Goal: Navigation & Orientation: Understand site structure

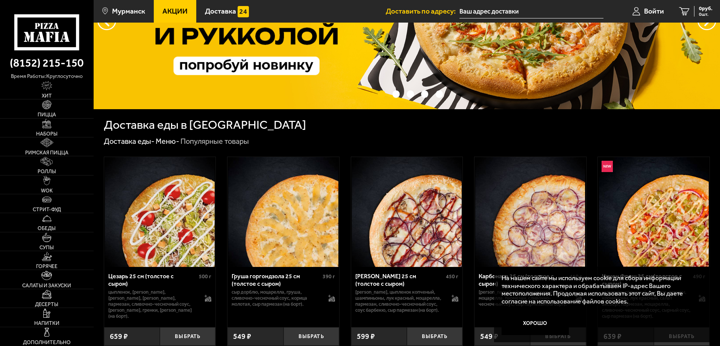
scroll to position [150, 0]
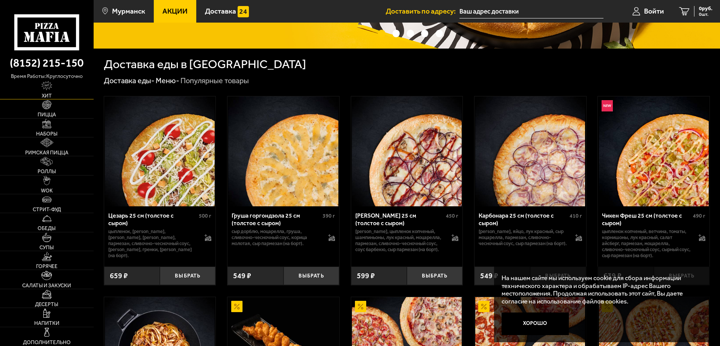
click at [49, 96] on span "Хит" at bounding box center [47, 95] width 10 height 5
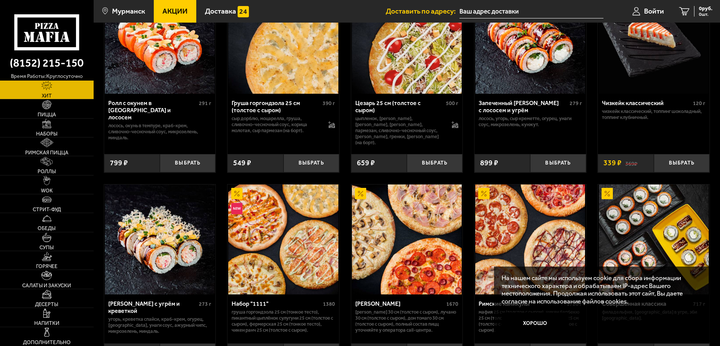
scroll to position [376, 0]
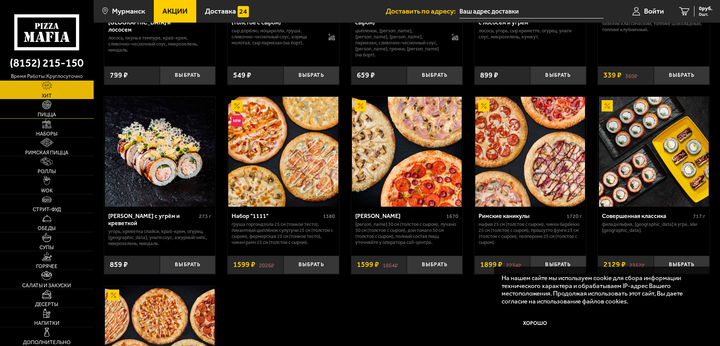
click at [53, 107] on link "Пицца" at bounding box center [47, 108] width 94 height 18
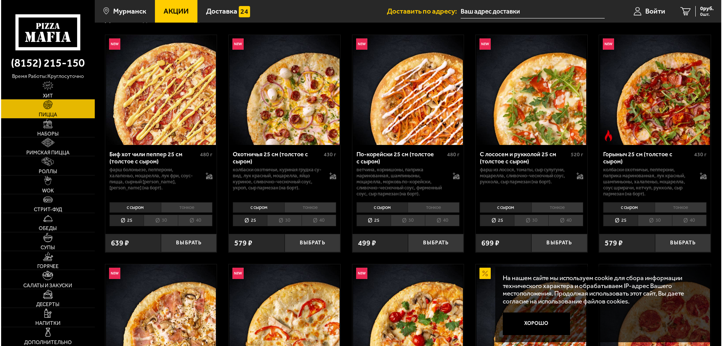
scroll to position [38, 0]
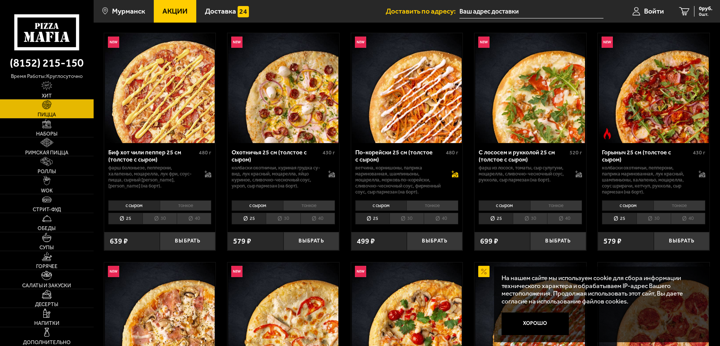
click at [456, 175] on icon at bounding box center [456, 174] width 6 height 5
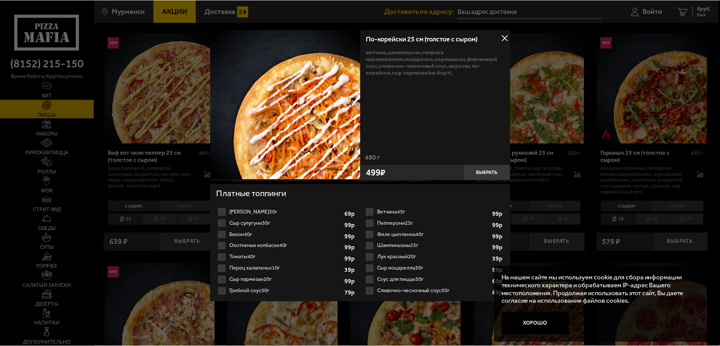
scroll to position [2, 0]
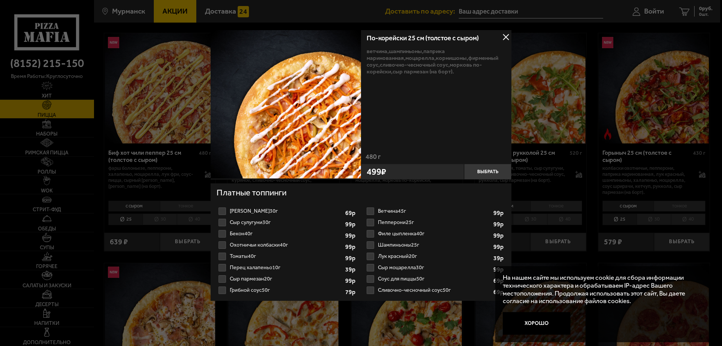
click at [570, 179] on div at bounding box center [361, 173] width 722 height 346
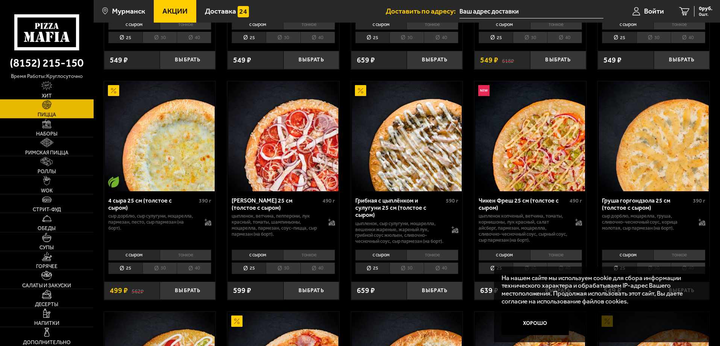
scroll to position [602, 0]
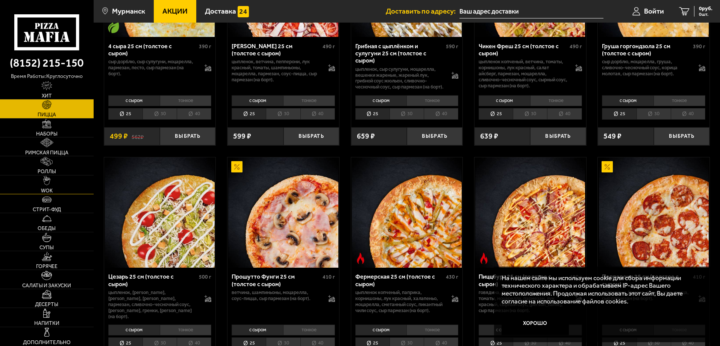
click at [51, 191] on span "WOK" at bounding box center [47, 190] width 12 height 5
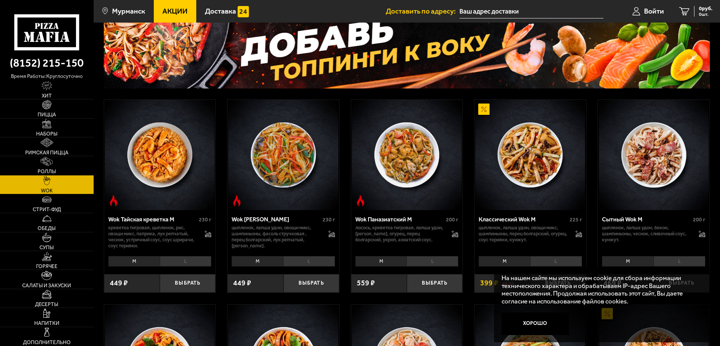
scroll to position [75, 0]
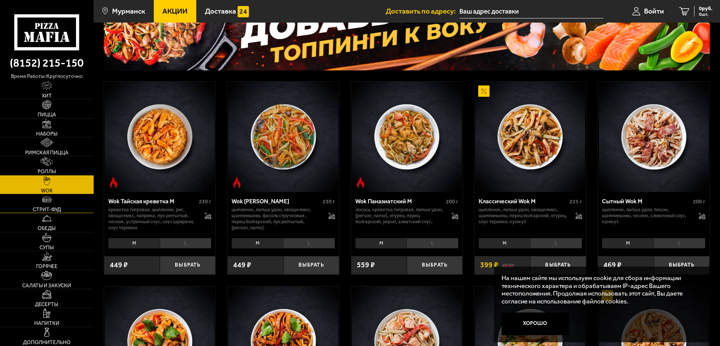
click at [48, 204] on img at bounding box center [46, 199] width 9 height 9
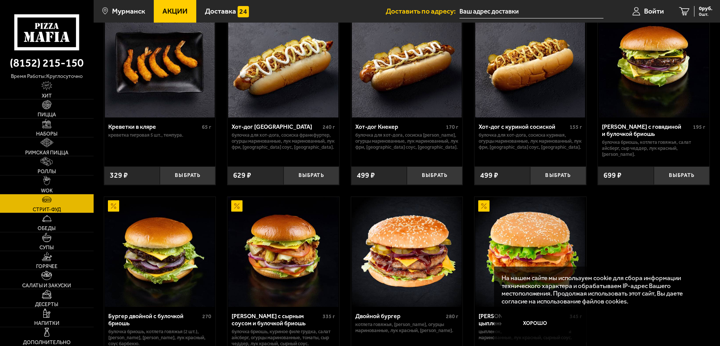
scroll to position [150, 0]
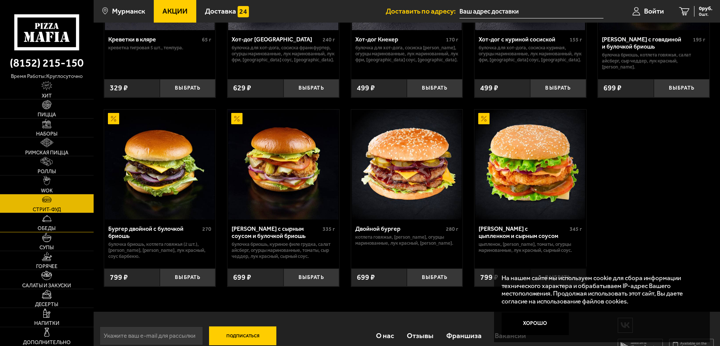
click at [63, 225] on link "Обеды" at bounding box center [47, 222] width 94 height 18
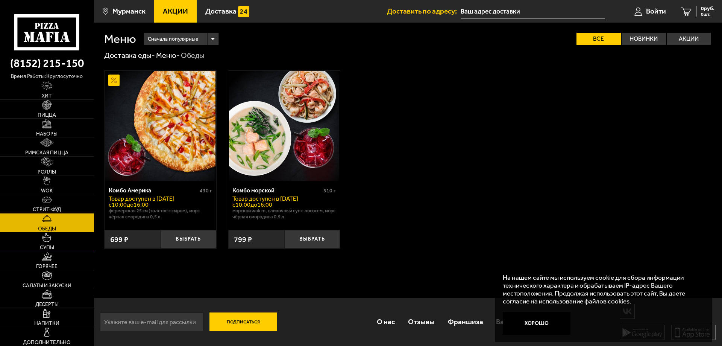
click at [58, 242] on link "Супы" at bounding box center [47, 241] width 94 height 18
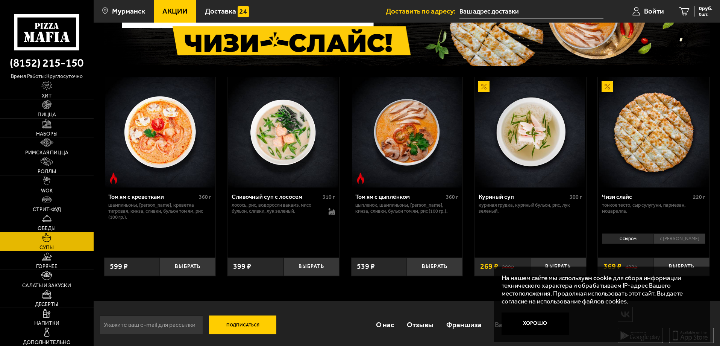
scroll to position [84, 0]
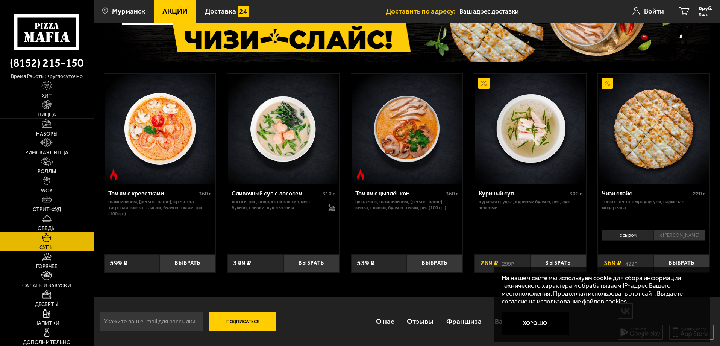
click at [67, 270] on link "Салаты и закуски" at bounding box center [47, 279] width 94 height 18
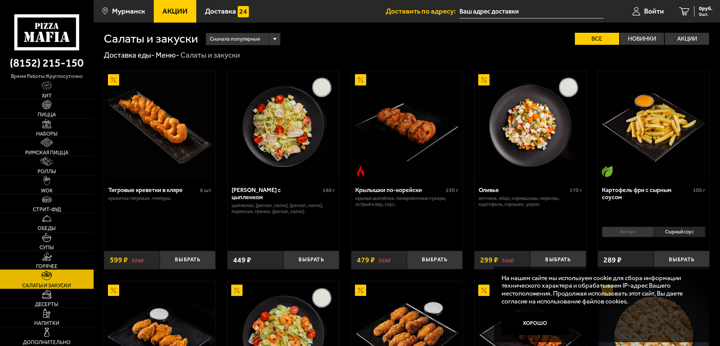
click at [50, 260] on img at bounding box center [47, 256] width 11 height 9
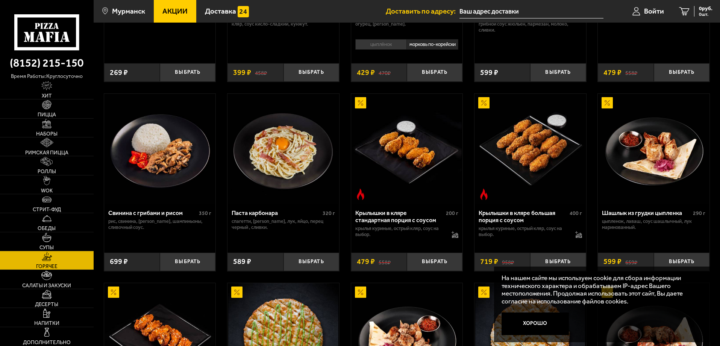
scroll to position [301, 0]
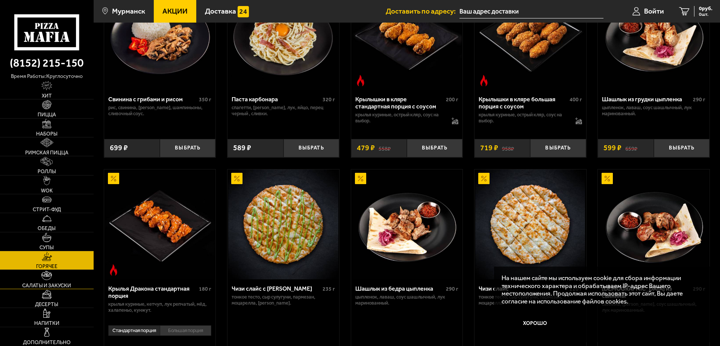
click at [38, 279] on link "Салаты и закуски" at bounding box center [47, 279] width 94 height 18
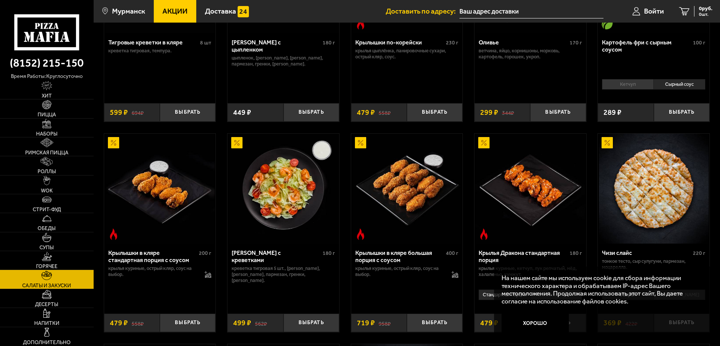
scroll to position [150, 0]
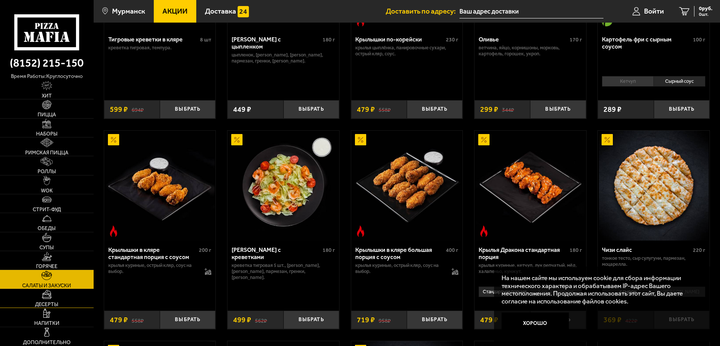
click at [39, 292] on link "Десерты" at bounding box center [47, 298] width 94 height 18
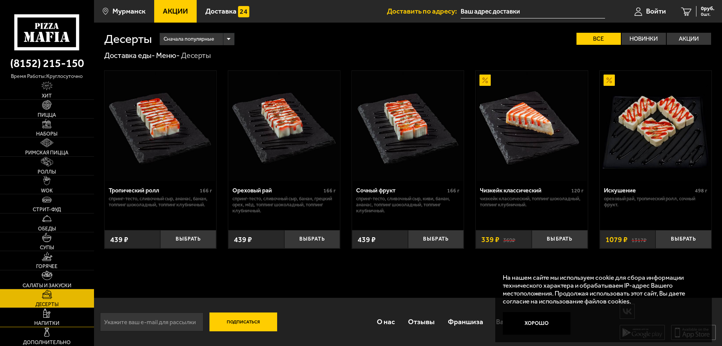
click at [41, 314] on link "Напитки" at bounding box center [47, 317] width 94 height 18
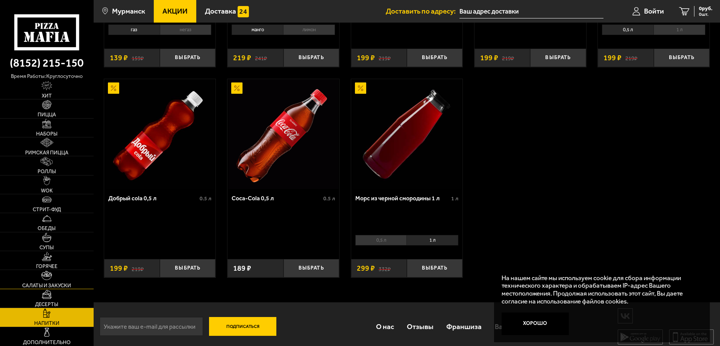
scroll to position [208, 0]
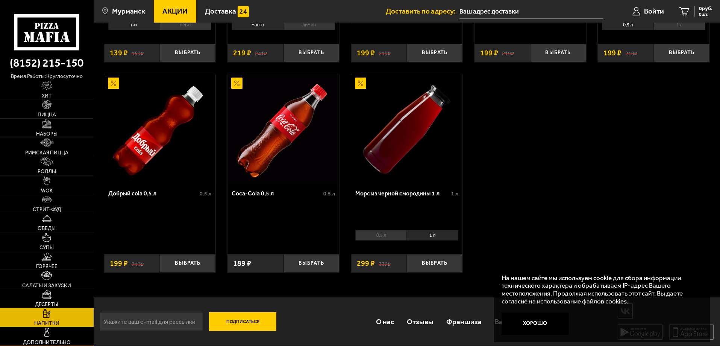
click at [38, 336] on link "Дополнительно" at bounding box center [47, 336] width 94 height 18
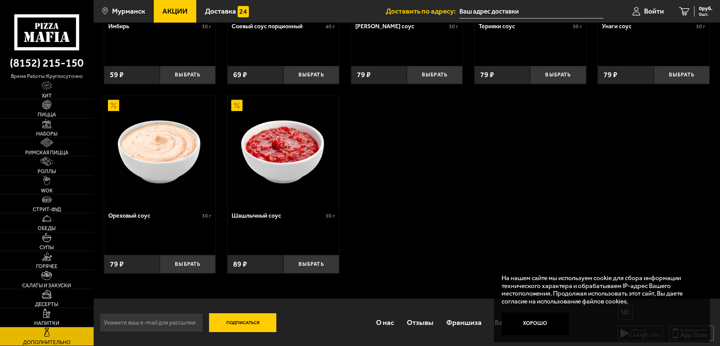
scroll to position [355, 0]
